Goal: Task Accomplishment & Management: Manage account settings

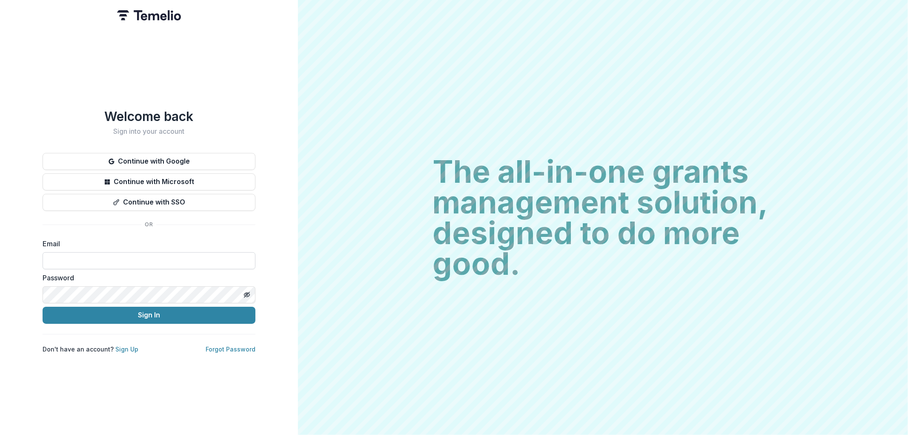
click at [95, 253] on input at bounding box center [149, 260] width 213 height 17
type input "**********"
click at [43, 306] on button "Sign In" at bounding box center [149, 314] width 213 height 17
